Goal: Task Accomplishment & Management: Manage account settings

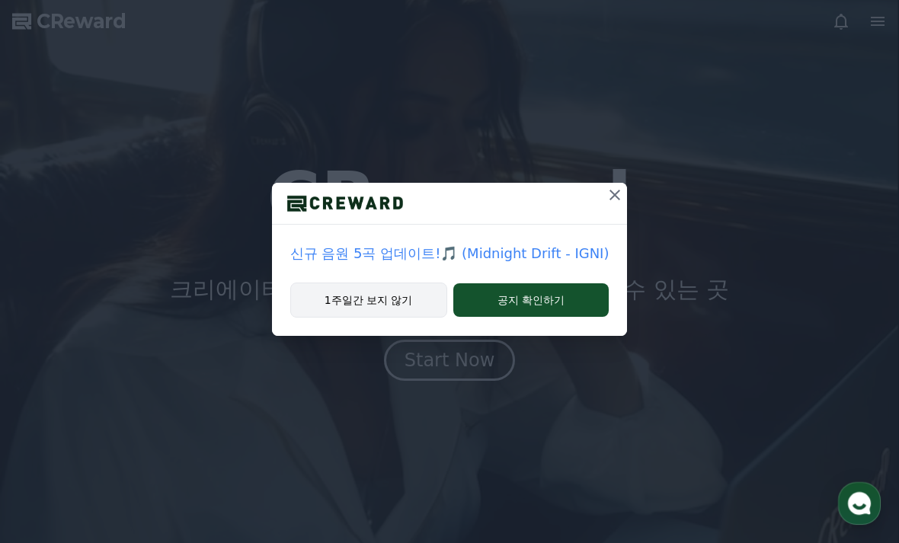
click at [402, 307] on button "1주일간 보지 않기" at bounding box center [368, 300] width 157 height 35
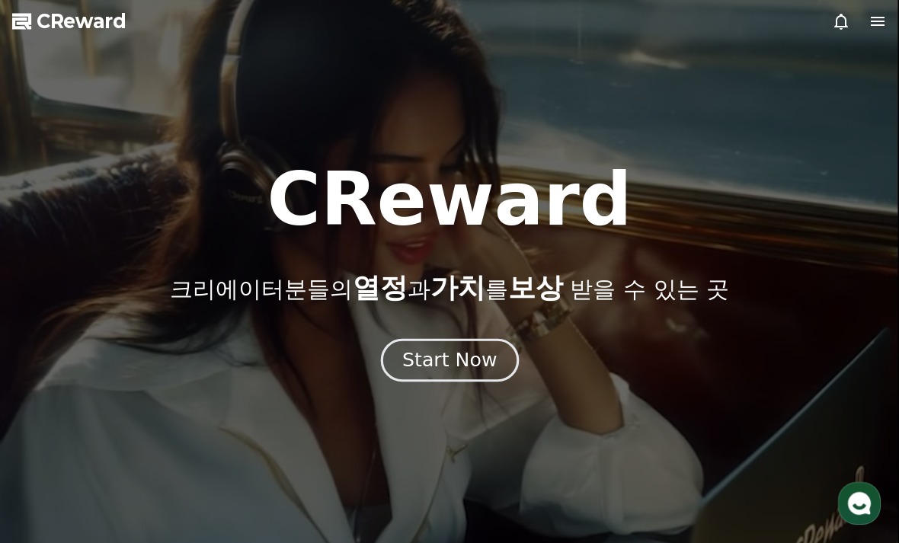
click at [464, 355] on div "Start Now" at bounding box center [449, 360] width 94 height 26
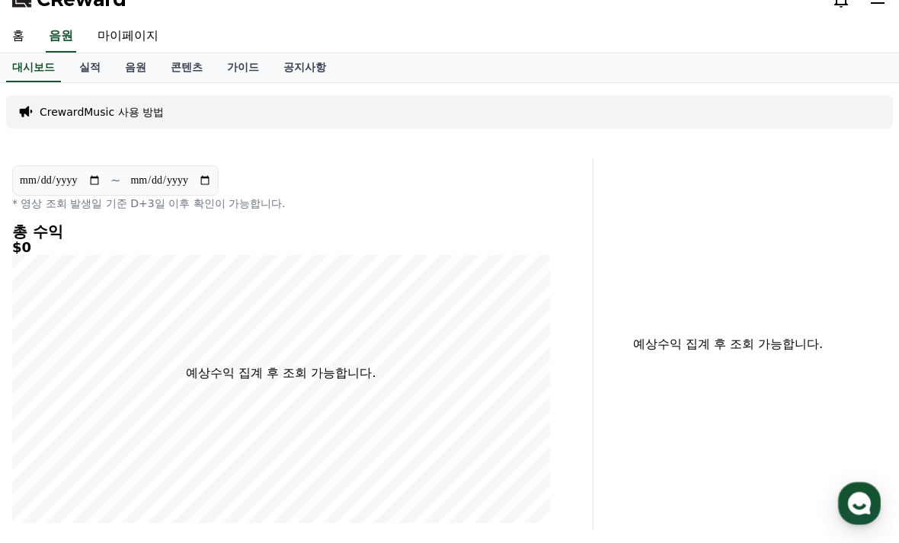
scroll to position [29, 0]
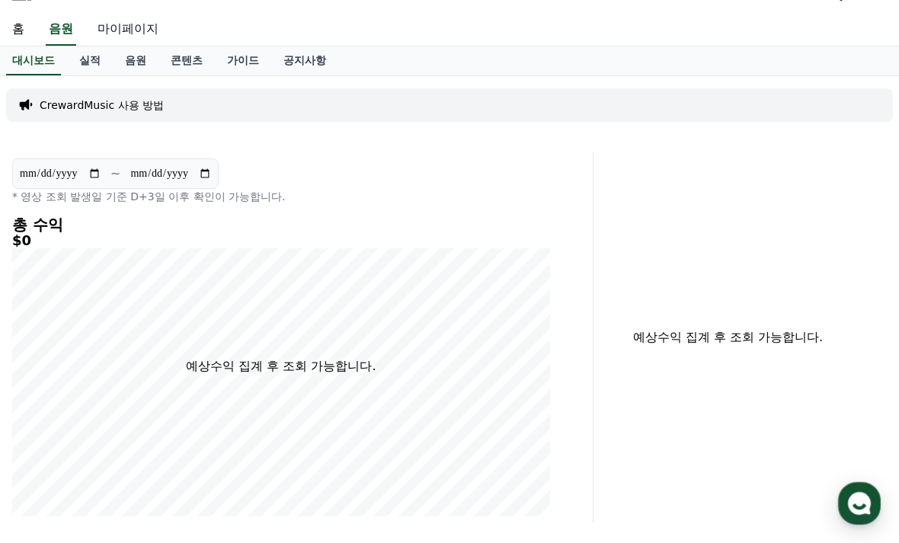
click at [109, 30] on link "마이페이지" at bounding box center [127, 30] width 85 height 32
select select "**********"
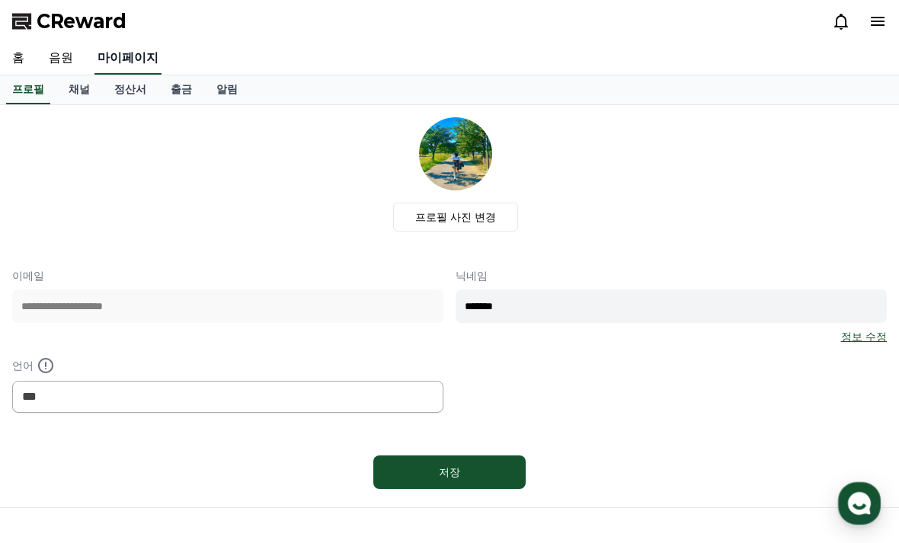
click at [117, 51] on link "마이페이지" at bounding box center [127, 59] width 67 height 32
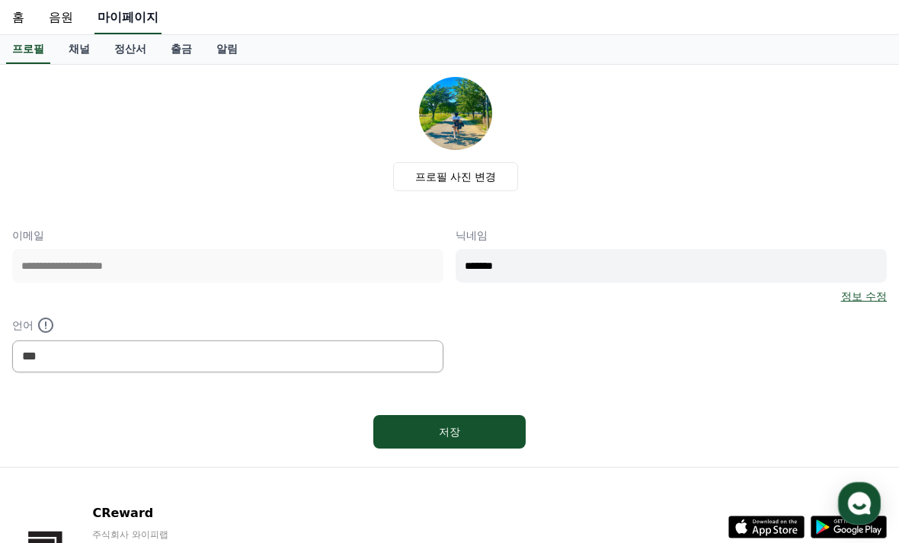
scroll to position [41, 0]
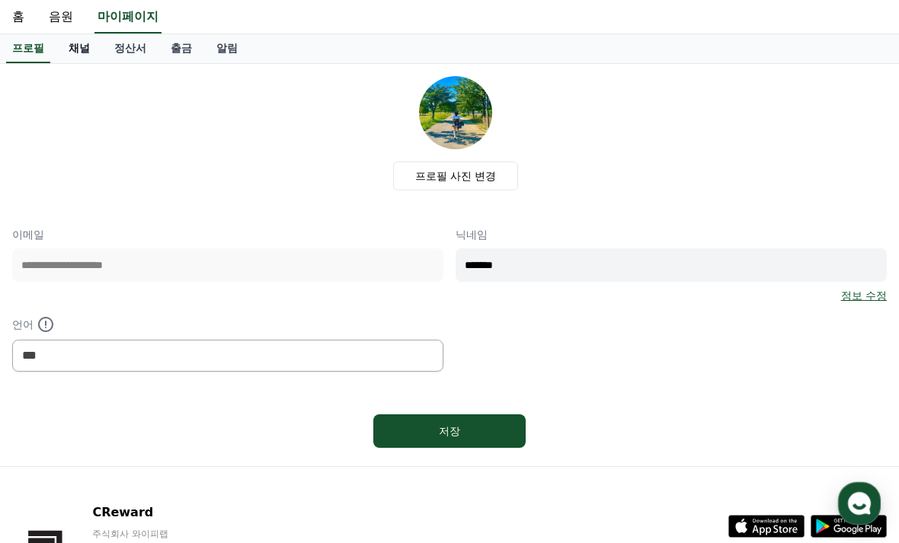
click at [63, 48] on link "채널" at bounding box center [79, 48] width 46 height 29
